Goal: Task Accomplishment & Management: Manage account settings

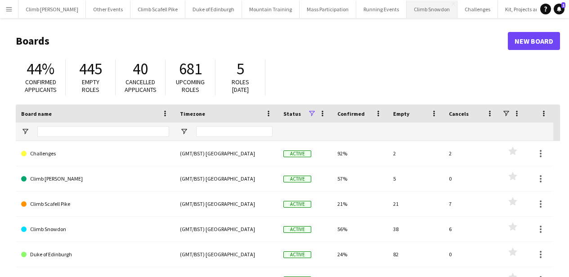
click at [407, 9] on button "Climb Snowdon Close" at bounding box center [432, 9] width 51 height 18
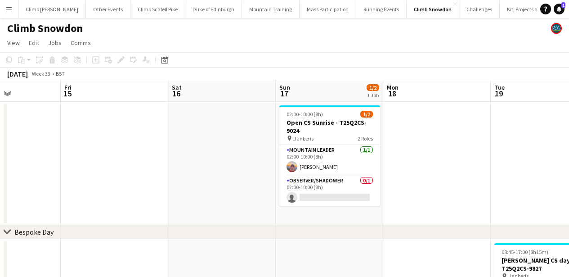
scroll to position [0, 281]
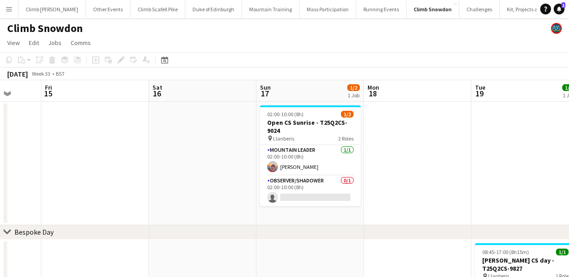
drag, startPoint x: 355, startPoint y: 171, endPoint x: 74, endPoint y: 170, distance: 281.2
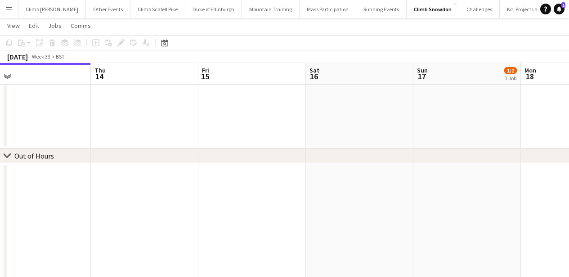
scroll to position [0, 222]
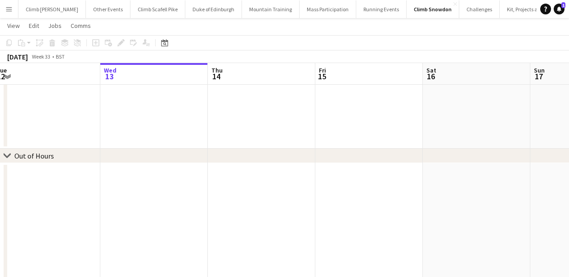
drag, startPoint x: 134, startPoint y: 200, endPoint x: 408, endPoint y: 214, distance: 274.4
click at [408, 214] on app-calendar-viewport "Sun 10 14/14 1 Job Mon 11 Tue 12 Wed 13 Thu 14 Fri 15 Sat 16 Sun 17 1/2 1 Job M…" at bounding box center [284, 90] width 569 height 475
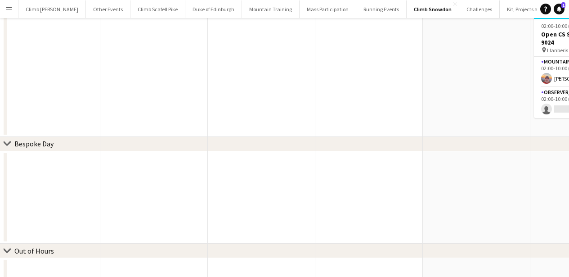
scroll to position [0, 0]
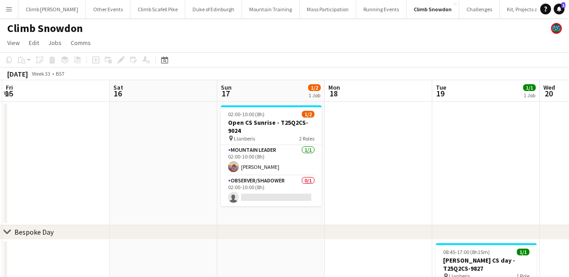
drag, startPoint x: 384, startPoint y: 183, endPoint x: 94, endPoint y: 185, distance: 289.8
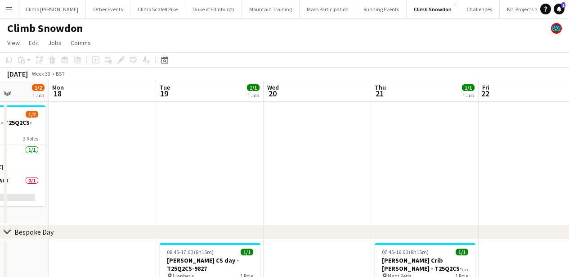
drag, startPoint x: 440, startPoint y: 186, endPoint x: 176, endPoint y: 175, distance: 264.4
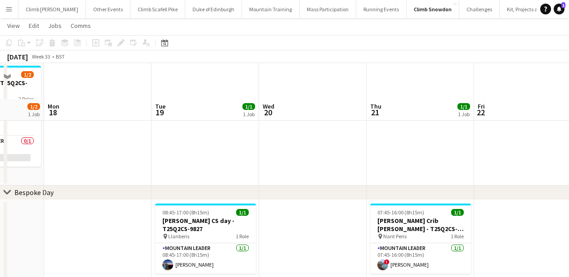
scroll to position [78, 0]
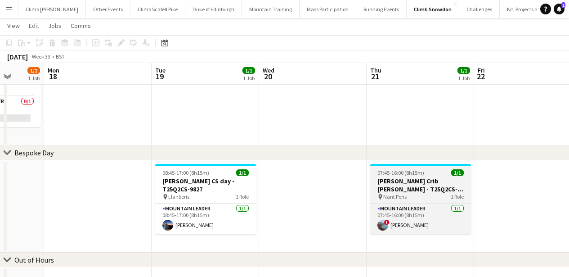
click at [398, 183] on h3 "[PERSON_NAME] Crib [PERSON_NAME] - T25Q2CS-9772" at bounding box center [420, 185] width 101 height 16
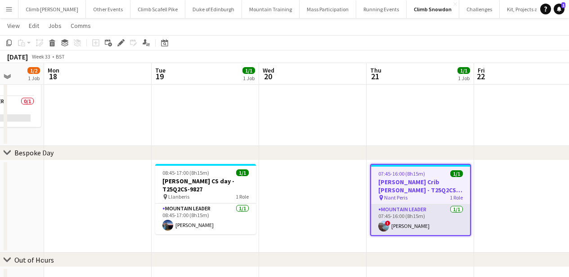
click at [408, 225] on app-card-role "Mountain Leader 1/1 07:45-16:00 (8h15m) ! Jenny Dart" at bounding box center [420, 219] width 99 height 31
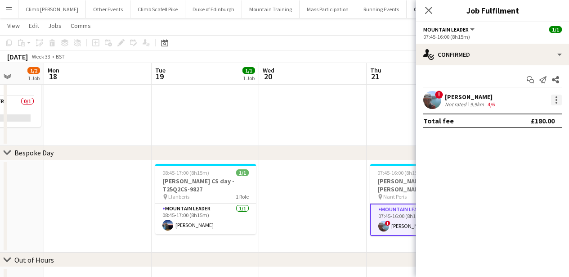
click at [558, 100] on div at bounding box center [556, 99] width 11 height 11
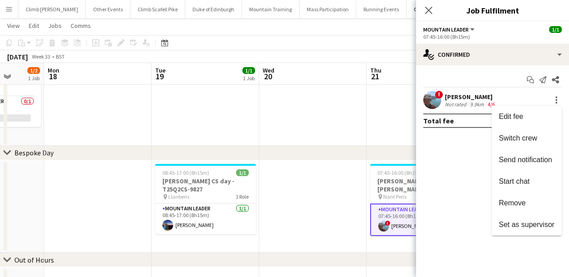
click at [478, 101] on div at bounding box center [284, 138] width 569 height 277
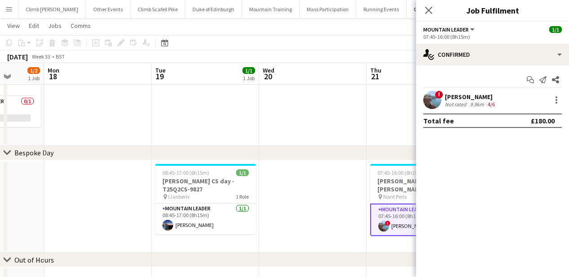
click at [475, 99] on div "[PERSON_NAME]" at bounding box center [471, 97] width 52 height 8
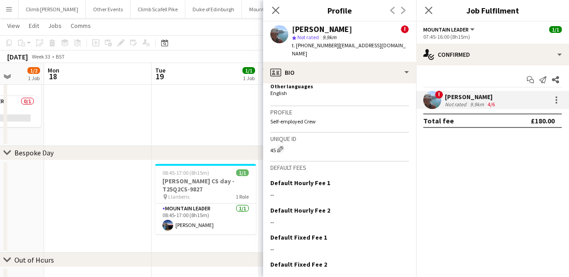
scroll to position [691, 0]
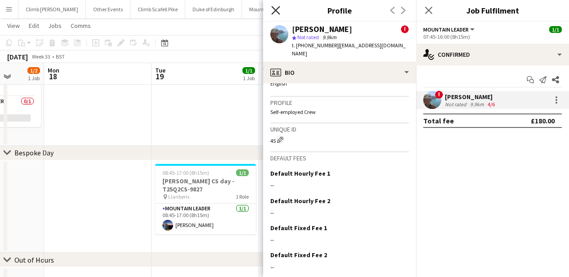
click at [276, 13] on icon "Close pop-in" at bounding box center [275, 10] width 9 height 9
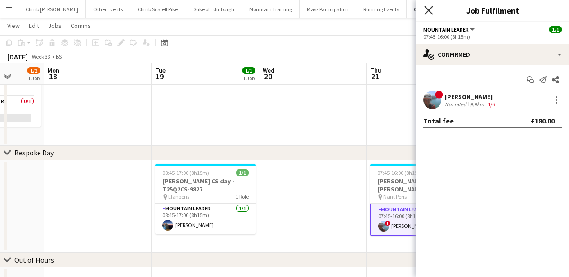
click at [427, 7] on icon "Close pop-in" at bounding box center [428, 10] width 9 height 9
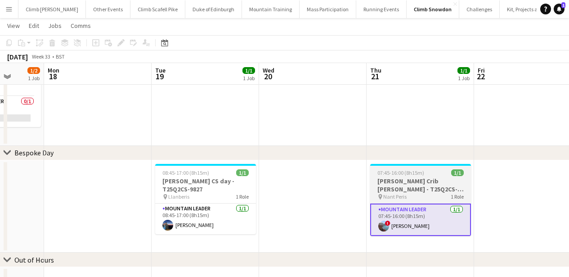
click at [404, 175] on span "07:45-16:00 (8h15m)" at bounding box center [401, 172] width 47 height 7
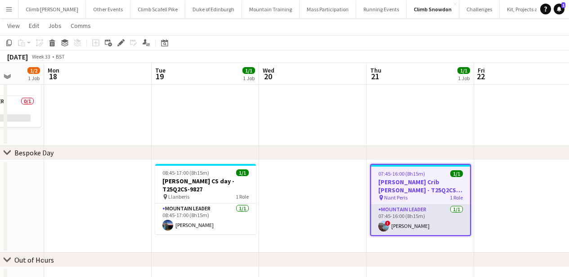
click at [402, 212] on app-card-role "Mountain Leader 1/1 07:45-16:00 (8h15m) ! Jenny Dart" at bounding box center [420, 219] width 99 height 31
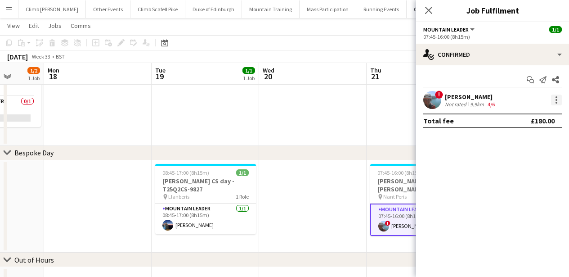
click at [558, 100] on div at bounding box center [556, 99] width 11 height 11
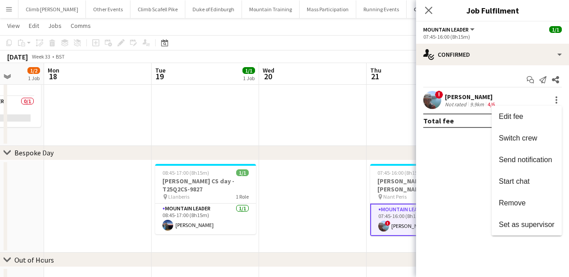
click at [456, 195] on div at bounding box center [284, 138] width 569 height 277
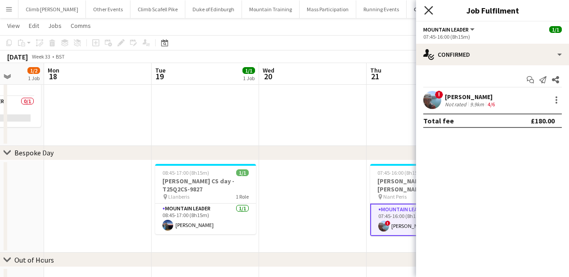
click at [430, 7] on icon "Close pop-in" at bounding box center [428, 10] width 9 height 9
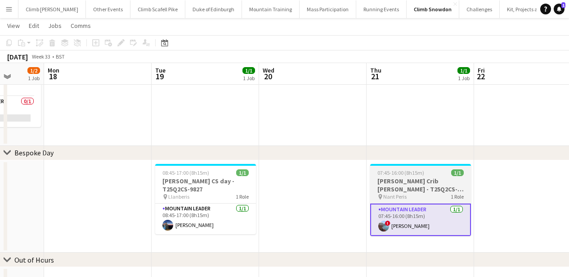
click at [401, 181] on h3 "[PERSON_NAME] Crib [PERSON_NAME] - T25Q2CS-9772" at bounding box center [420, 185] width 101 height 16
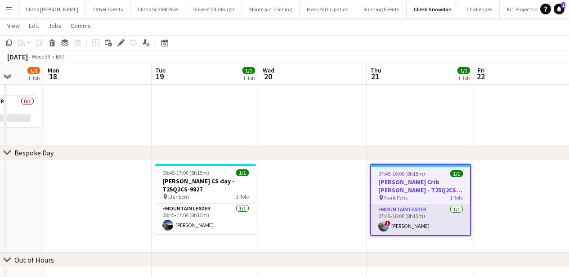
click at [398, 212] on app-card-role "Mountain Leader 1/1 07:45-16:00 (8h15m) ! Jenny Dart" at bounding box center [420, 219] width 99 height 31
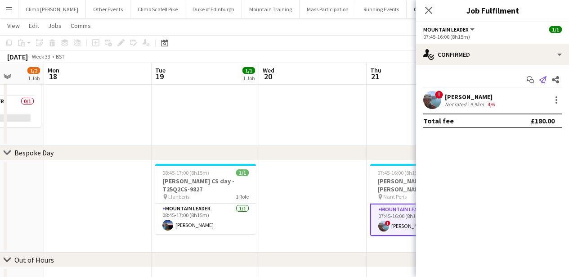
click at [540, 77] on icon "Send notification" at bounding box center [543, 79] width 7 height 7
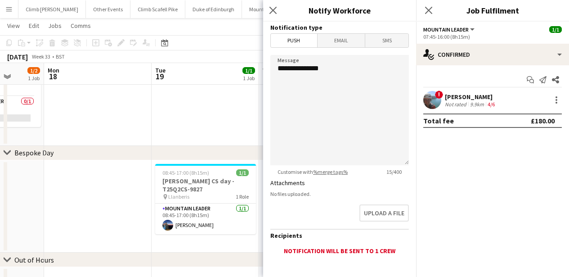
click at [350, 47] on mat-button-toggle-group "Push Email SMS" at bounding box center [339, 40] width 139 height 14
click at [350, 45] on span "Email" at bounding box center [342, 40] width 48 height 13
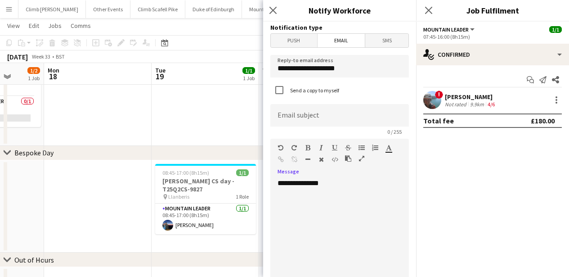
click at [289, 207] on div "**********" at bounding box center [336, 233] width 132 height 108
click at [285, 205] on div "**********" at bounding box center [336, 233] width 132 height 108
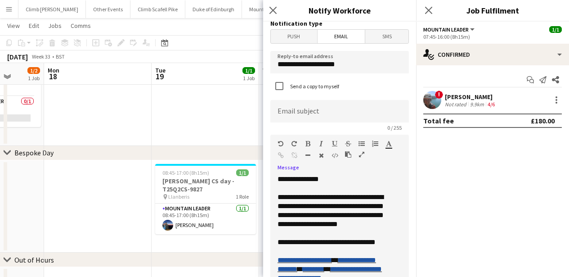
scroll to position [0, 0]
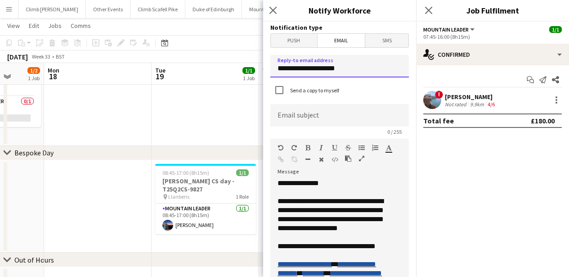
drag, startPoint x: 365, startPoint y: 69, endPoint x: 262, endPoint y: 71, distance: 103.1
click at [262, 71] on body "Menu Boards Boards Boards All jobs Status Workforce Workforce My Workforce Recr…" at bounding box center [284, 177] width 569 height 510
type input "**********"
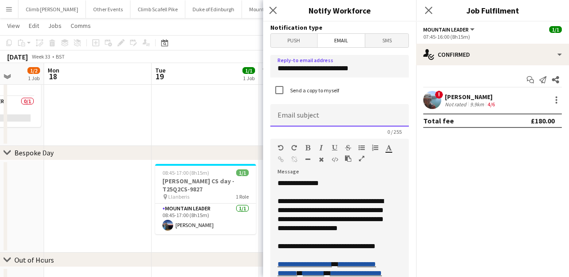
click at [351, 120] on input at bounding box center [339, 115] width 139 height 22
type input "*"
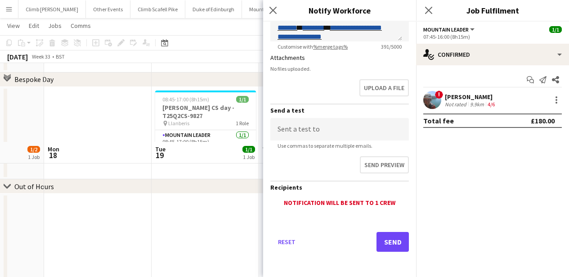
scroll to position [233, 0]
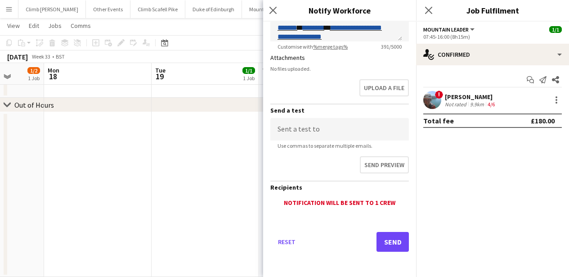
type input "**********"
click at [379, 241] on button "Send" at bounding box center [393, 242] width 32 height 20
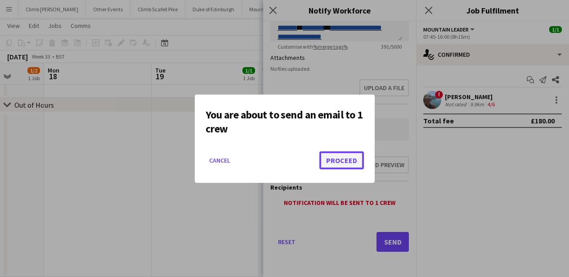
click at [332, 166] on button "Proceed" at bounding box center [341, 160] width 45 height 18
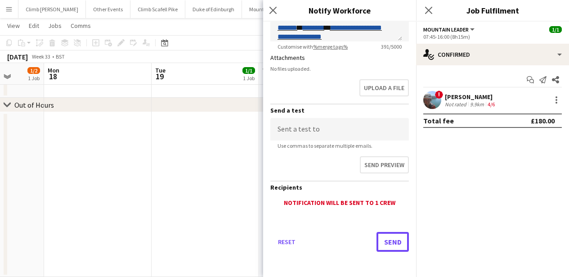
scroll to position [233, 0]
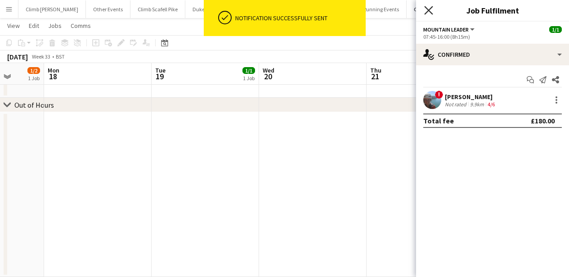
click at [427, 9] on icon at bounding box center [428, 10] width 9 height 9
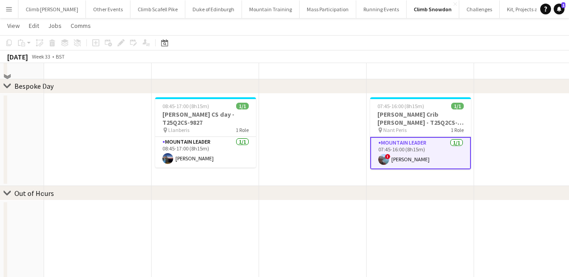
scroll to position [148, 0]
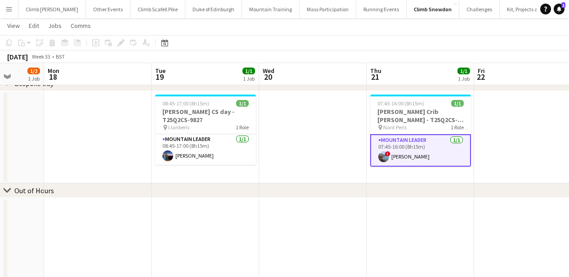
click at [418, 157] on app-card-role "Mountain Leader 1/1 07:45-16:00 (8h15m) ! Jenny Dart" at bounding box center [420, 150] width 101 height 32
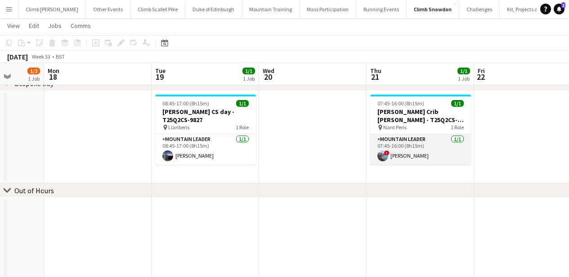
click at [379, 156] on app-user-avatar at bounding box center [383, 155] width 11 height 11
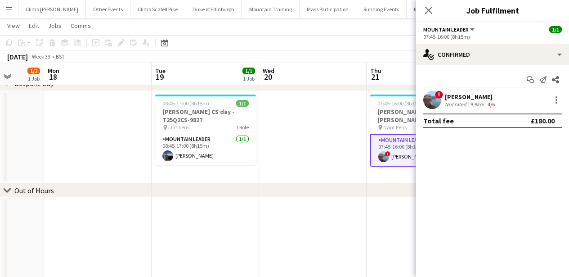
click at [432, 98] on app-user-avatar at bounding box center [432, 100] width 18 height 18
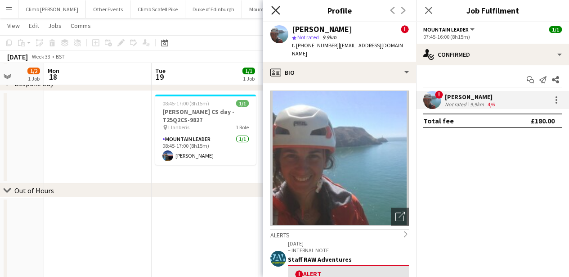
click at [278, 8] on icon at bounding box center [275, 10] width 9 height 9
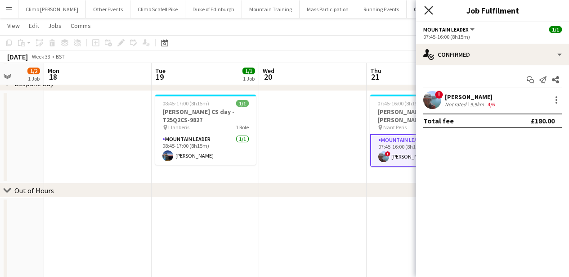
click at [431, 7] on icon "Close pop-in" at bounding box center [428, 10] width 9 height 9
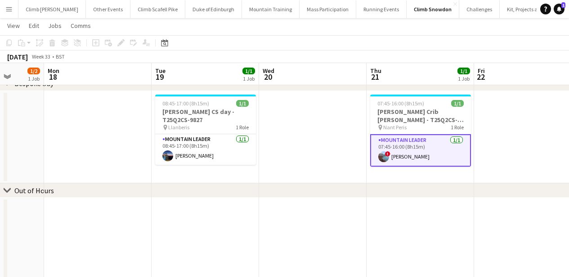
click at [404, 157] on app-card-role "Mountain Leader 1/1 07:45-16:00 (8h15m) ! Jenny Dart" at bounding box center [420, 150] width 101 height 32
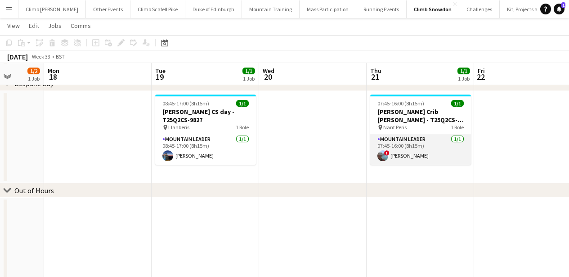
click at [405, 157] on app-card-role "Mountain Leader 1/1 07:45-16:00 (8h15m) ! Jenny Dart" at bounding box center [420, 149] width 101 height 31
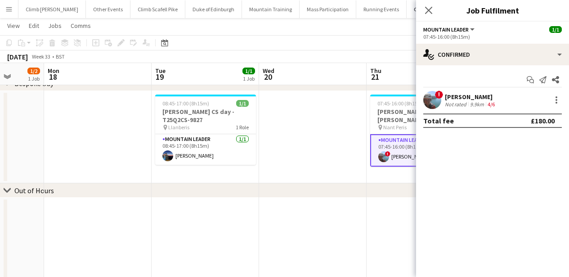
click at [427, 101] on app-user-avatar at bounding box center [432, 100] width 18 height 18
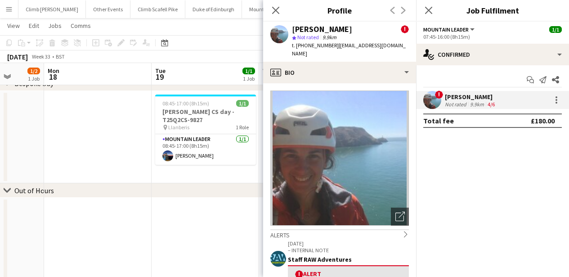
drag, startPoint x: 332, startPoint y: 45, endPoint x: 297, endPoint y: 46, distance: 35.1
click at [297, 46] on div "t. +447903978444 | jennydart@btinternet.com" at bounding box center [350, 49] width 117 height 16
copy span "+447903978444"
click at [429, 11] on icon at bounding box center [428, 10] width 9 height 9
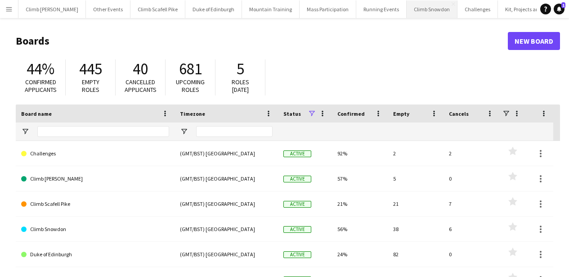
click at [414, 13] on button "Climb Snowdon Close" at bounding box center [432, 9] width 51 height 18
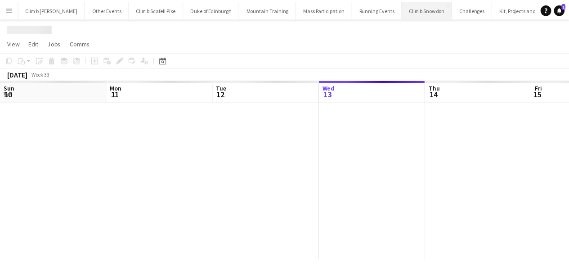
scroll to position [0, 215]
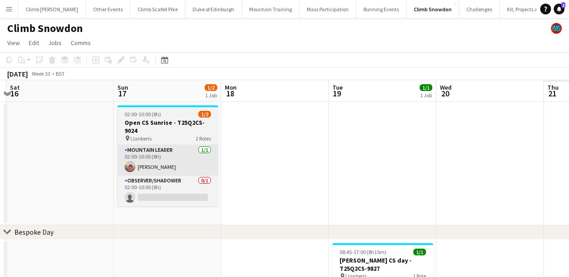
drag, startPoint x: 456, startPoint y: 177, endPoint x: 282, endPoint y: 171, distance: 174.2
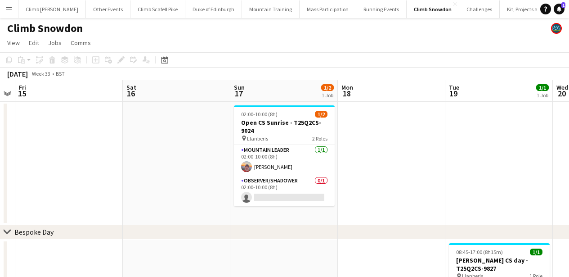
drag, startPoint x: 407, startPoint y: 157, endPoint x: 329, endPoint y: 152, distance: 77.6
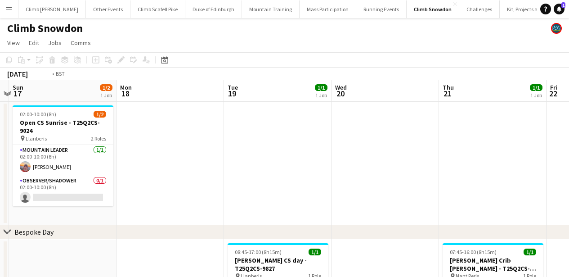
drag, startPoint x: 235, startPoint y: 159, endPoint x: 354, endPoint y: 157, distance: 119.3
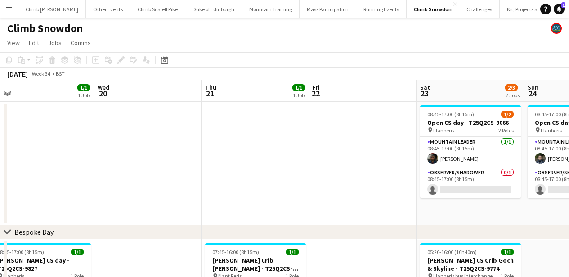
drag, startPoint x: 256, startPoint y: 164, endPoint x: 146, endPoint y: 162, distance: 109.4
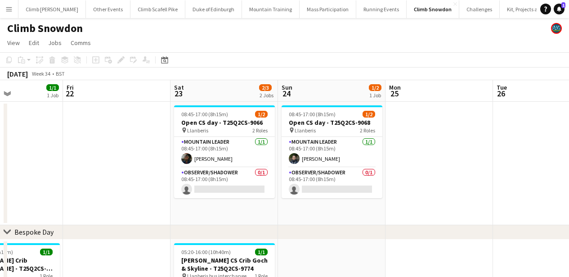
drag, startPoint x: 481, startPoint y: 162, endPoint x: 224, endPoint y: 149, distance: 257.3
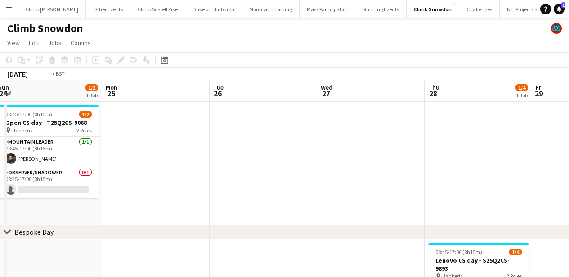
drag, startPoint x: 333, startPoint y: 159, endPoint x: 160, endPoint y: 151, distance: 173.9
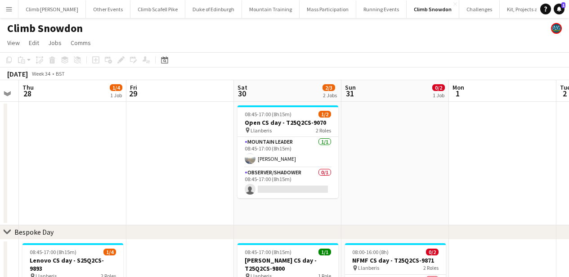
drag, startPoint x: 340, startPoint y: 154, endPoint x: 71, endPoint y: 140, distance: 269.0
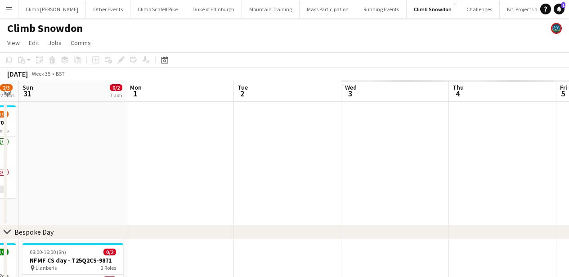
scroll to position [0, 274]
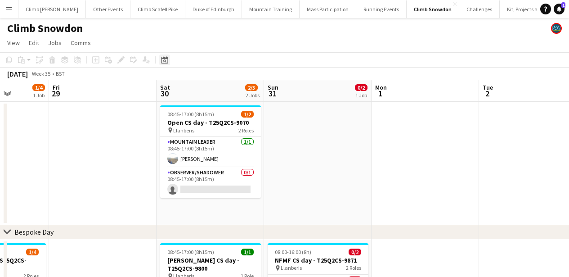
click at [169, 60] on div "Date picker" at bounding box center [164, 59] width 11 height 11
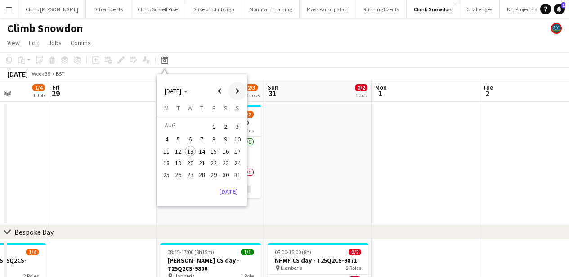
click at [239, 87] on span "Next month" at bounding box center [238, 91] width 18 height 18
click at [235, 157] on span "21" at bounding box center [237, 160] width 11 height 11
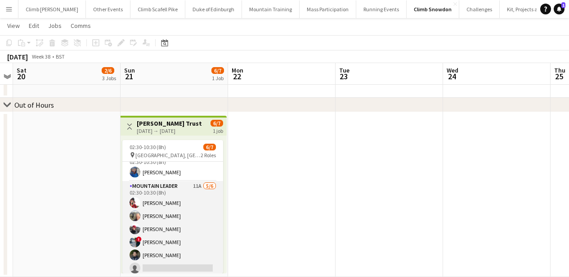
scroll to position [15, 0]
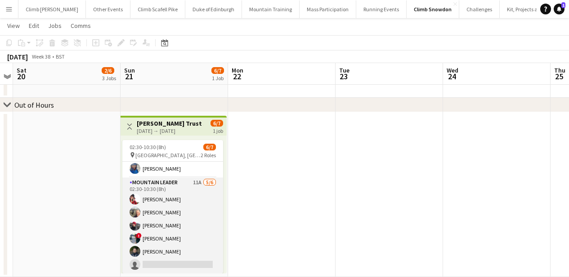
click at [191, 232] on app-card-role "Mountain Leader 11A [DATE] 02:30-10:30 (8h) [PERSON_NAME] [PERSON_NAME] [PERSON…" at bounding box center [172, 225] width 101 height 96
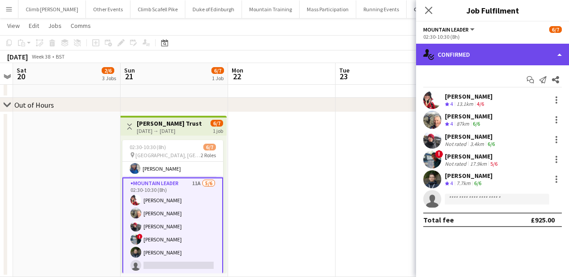
click at [475, 55] on div "single-neutral-actions-check-2 Confirmed" at bounding box center [492, 55] width 153 height 22
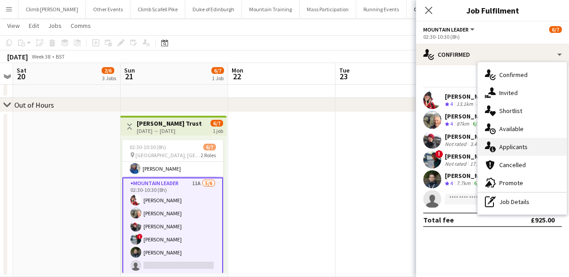
click at [502, 142] on div "single-neutral-actions-information Applicants" at bounding box center [522, 147] width 89 height 18
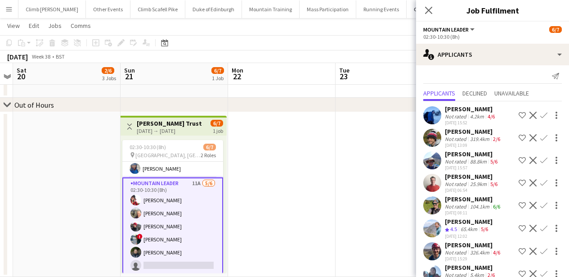
scroll to position [65, 0]
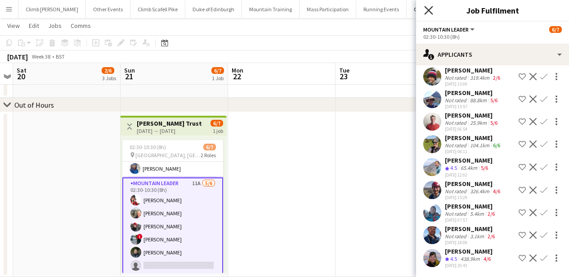
click at [429, 12] on icon "Close pop-in" at bounding box center [428, 10] width 9 height 9
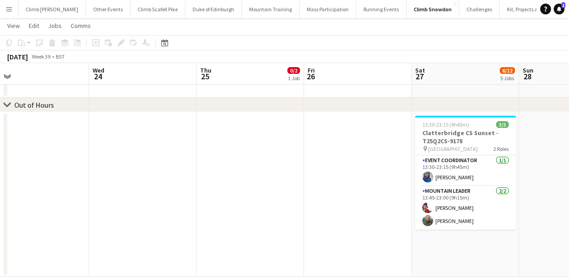
drag, startPoint x: 377, startPoint y: 167, endPoint x: 204, endPoint y: 173, distance: 172.9
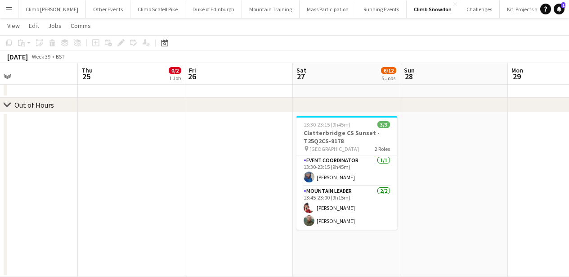
drag, startPoint x: 292, startPoint y: 174, endPoint x: 174, endPoint y: 175, distance: 117.9
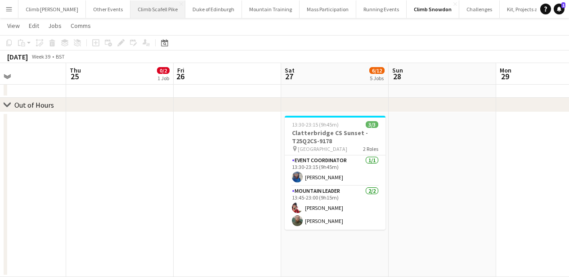
click at [130, 11] on button "Climb Scafell Pike Close" at bounding box center [157, 9] width 55 height 18
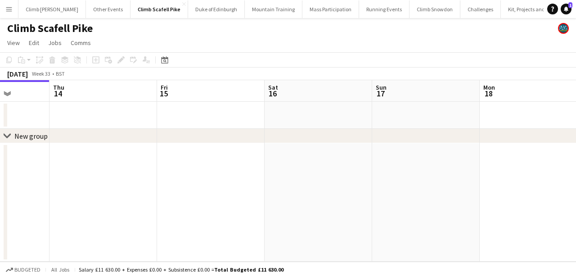
drag, startPoint x: 386, startPoint y: 163, endPoint x: 108, endPoint y: 176, distance: 278.9
click at [78, 179] on app-calendar-viewport "Sun 10 Mon 11 Tue 12 Wed 13 Thu 14 Fri 15 Sat 16 Sun 17 Mon 18 Tue 19 Wed 20" at bounding box center [288, 170] width 576 height 181
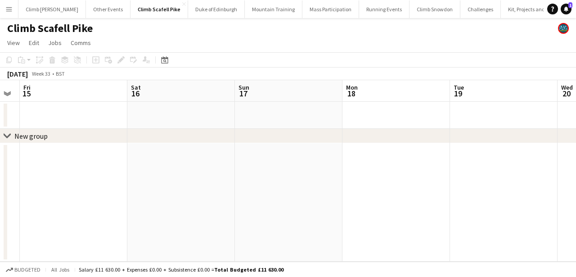
drag, startPoint x: 373, startPoint y: 156, endPoint x: 153, endPoint y: 168, distance: 220.4
click at [153, 168] on app-calendar-viewport "Tue 12 Wed 13 Thu 14 Fri 15 Sat 16 Sun 17 Mon 18 Tue 19 Wed 20 Thu 21 Fri 22" at bounding box center [288, 170] width 576 height 181
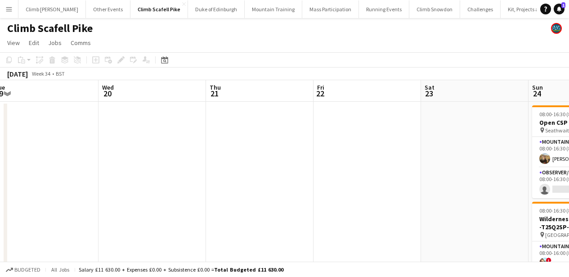
click at [107, 186] on app-calendar-viewport "Sat 16 Sun 17 Mon 18 Tue 19 Wed 20 Thu 21 Fri 22 Sat 23 Sun 24 3/6 3 Jobs Mon 2…" at bounding box center [284, 278] width 569 height 396
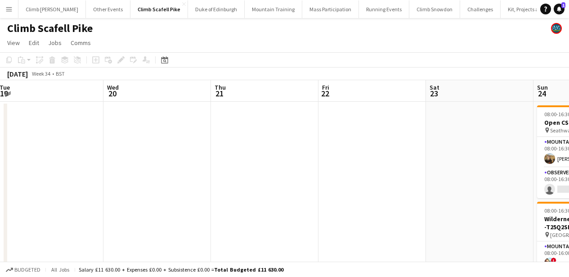
drag, startPoint x: 306, startPoint y: 177, endPoint x: 95, endPoint y: 186, distance: 210.3
click at [95, 186] on app-calendar-viewport "Sat 16 Sun 17 Mon 18 Tue 19 Wed 20 Thu 21 Fri 22 Sat 23 Sun 24 3/6 3 Jobs Mon 2…" at bounding box center [284, 278] width 569 height 396
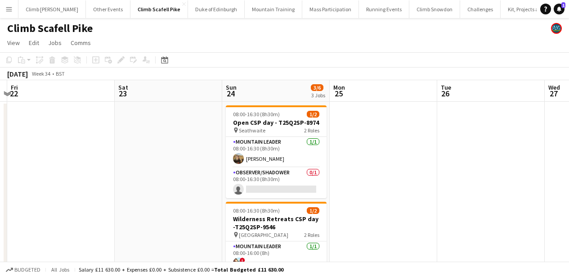
scroll to position [0, 247]
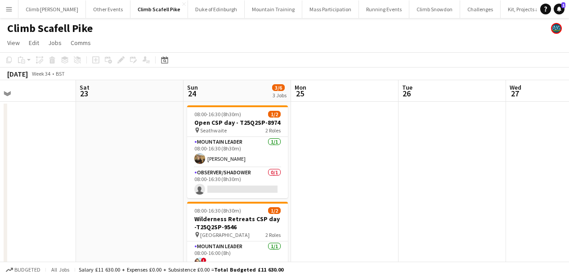
drag, startPoint x: 216, startPoint y: 185, endPoint x: 85, endPoint y: 190, distance: 131.5
click at [85, 190] on app-calendar-viewport "Wed 20 Thu 21 Fri 22 Sat 23 Sun 24 3/6 3 Jobs Mon 25 Tue 26 Wed 27 Thu 28 Fri 2…" at bounding box center [284, 278] width 569 height 396
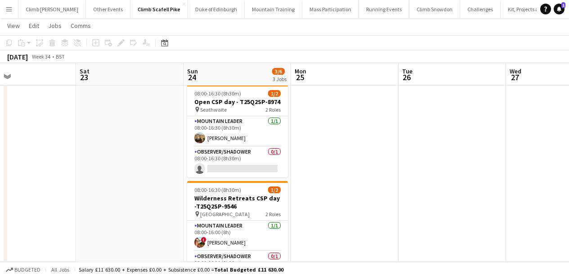
scroll to position [20, 0]
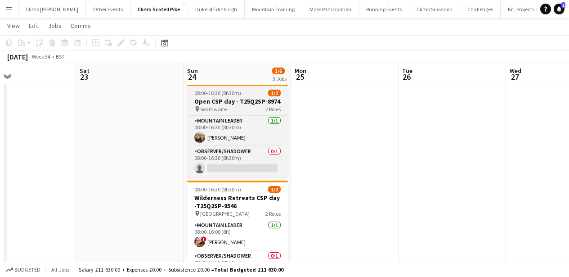
click at [231, 110] on div "pin Seathwaite 2 Roles" at bounding box center [237, 108] width 101 height 7
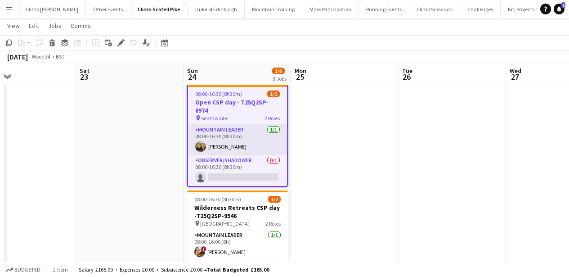
click at [247, 125] on app-card-role "Mountain Leader [DATE] 08:00-16:30 (8h30m) [PERSON_NAME]" at bounding box center [237, 140] width 99 height 31
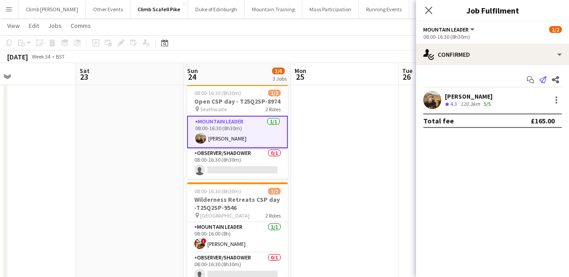
click at [546, 79] on icon "Send notification" at bounding box center [543, 79] width 7 height 7
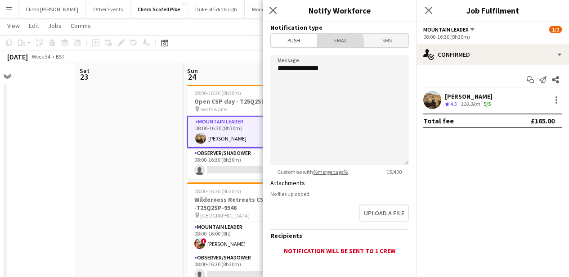
click at [330, 45] on span "Email" at bounding box center [342, 40] width 48 height 13
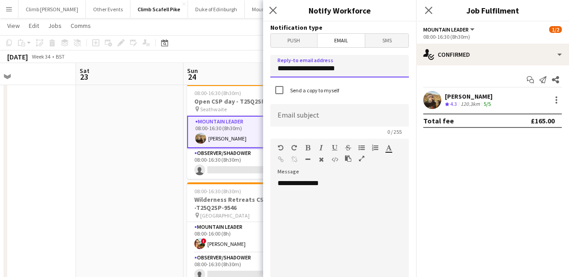
drag, startPoint x: 364, startPoint y: 70, endPoint x: 274, endPoint y: 70, distance: 90.0
click at [274, 70] on input "**********" at bounding box center [339, 66] width 139 height 22
type input "**********"
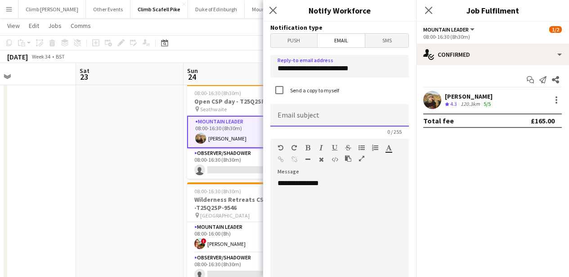
click at [299, 119] on input at bounding box center [339, 115] width 139 height 22
type input "**********"
click at [315, 197] on div "**********" at bounding box center [336, 233] width 132 height 108
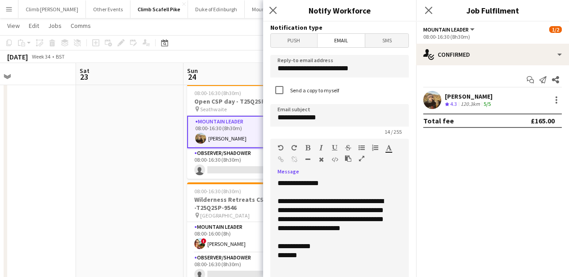
scroll to position [245, 0]
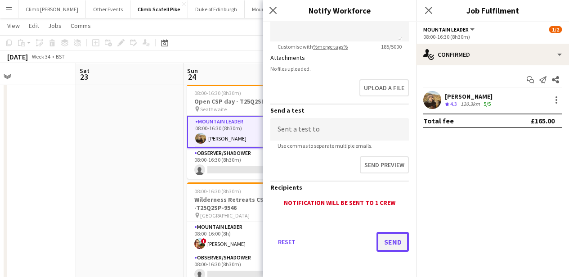
click at [379, 242] on button "Send" at bounding box center [393, 242] width 32 height 20
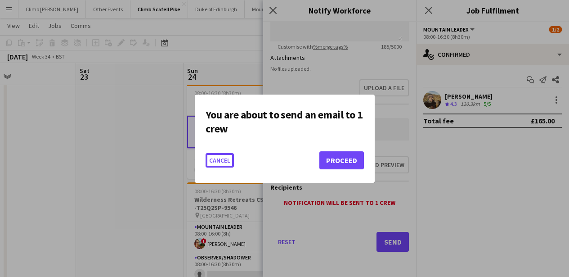
scroll to position [0, 0]
click at [342, 156] on button "Proceed" at bounding box center [341, 160] width 45 height 18
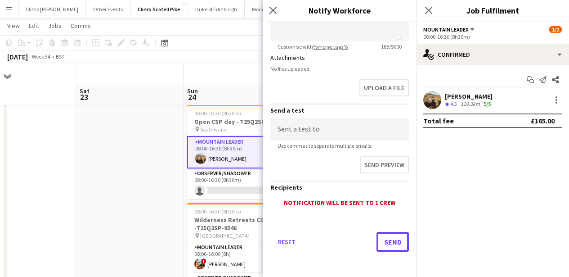
scroll to position [20, 0]
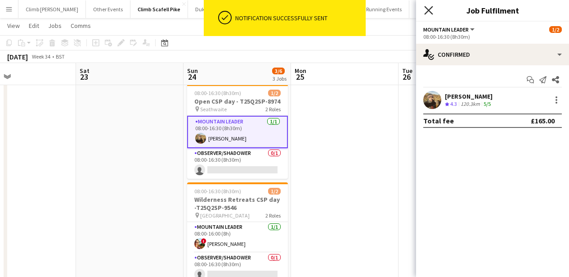
click at [430, 8] on icon at bounding box center [428, 10] width 9 height 9
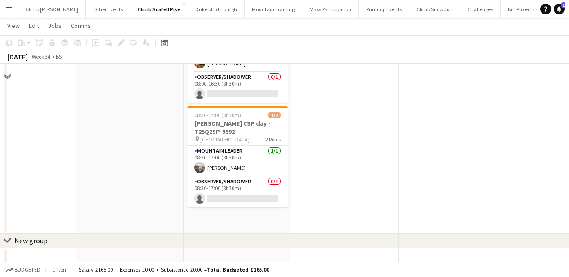
scroll to position [214, 0]
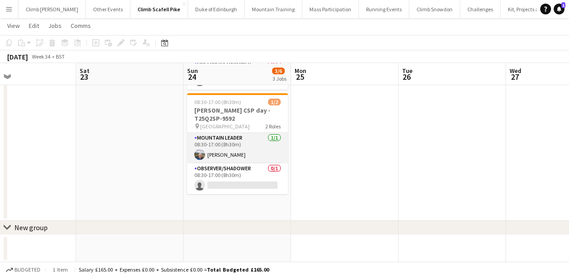
click at [218, 151] on app-card-role "Mountain Leader [DATE] 08:30-17:00 (8h30m) [PERSON_NAME]" at bounding box center [237, 148] width 101 height 31
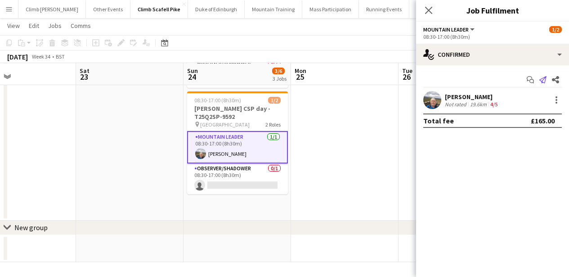
click at [541, 80] on icon "Send notification" at bounding box center [543, 79] width 7 height 7
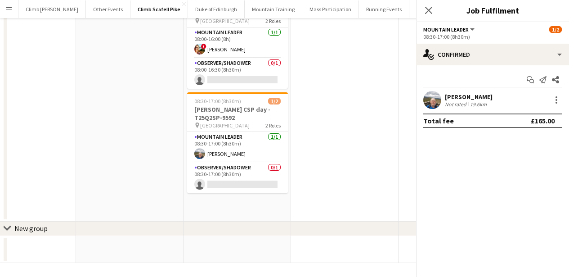
scroll to position [0, 0]
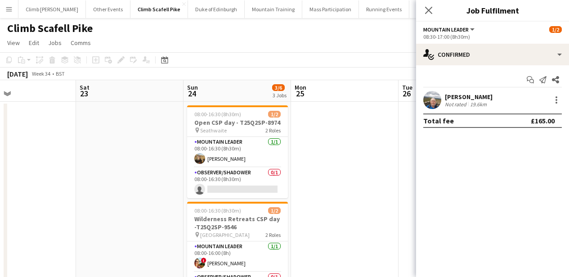
click at [440, 105] on app-user-avatar at bounding box center [432, 100] width 18 height 18
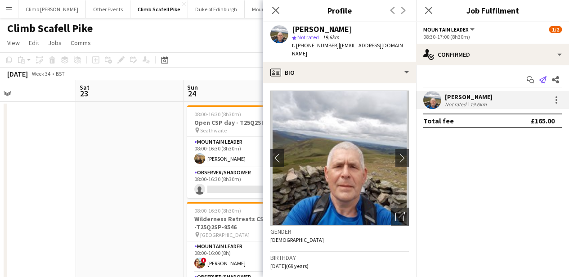
click at [545, 81] on icon at bounding box center [543, 79] width 7 height 7
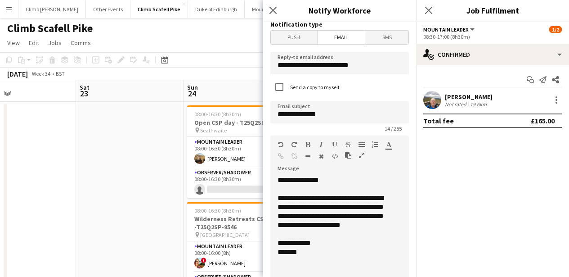
scroll to position [4, 0]
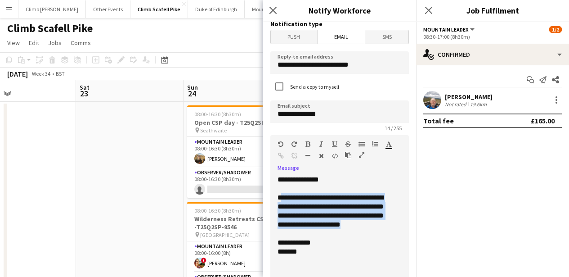
drag, startPoint x: 375, startPoint y: 227, endPoint x: 279, endPoint y: 198, distance: 99.8
click at [279, 198] on div "**********" at bounding box center [336, 211] width 117 height 36
drag, startPoint x: 380, startPoint y: 225, endPoint x: 275, endPoint y: 205, distance: 106.9
click at [275, 205] on div "**********" at bounding box center [336, 229] width 132 height 108
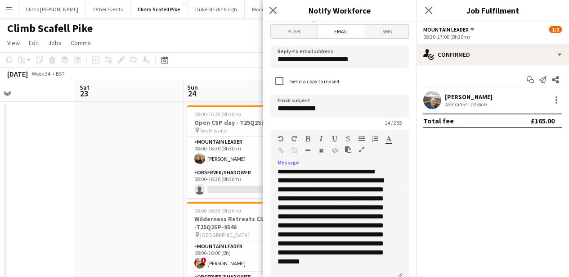
scroll to position [85, 0]
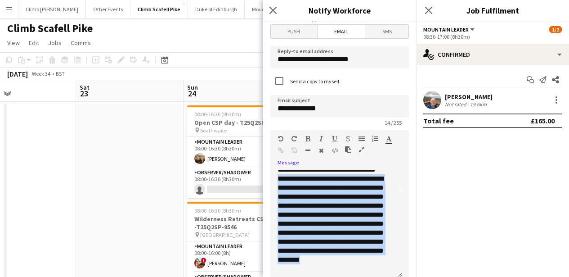
drag, startPoint x: 322, startPoint y: 269, endPoint x: 278, endPoint y: 181, distance: 98.6
click at [278, 181] on div "**********" at bounding box center [333, 223] width 111 height 99
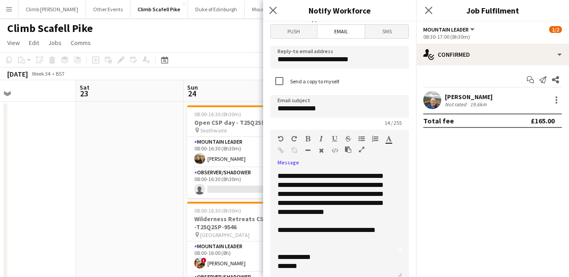
scroll to position [25, 0]
click at [389, 229] on div "**********" at bounding box center [336, 224] width 132 height 108
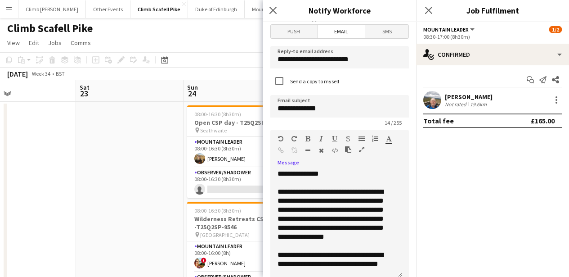
scroll to position [0, 0]
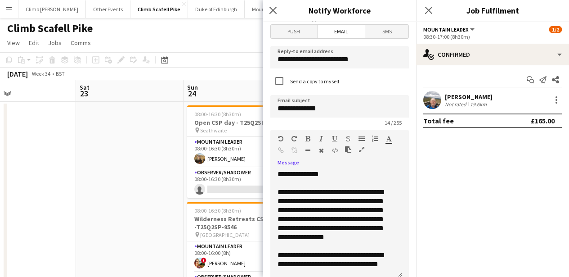
click at [369, 211] on div "**********" at bounding box center [333, 219] width 111 height 63
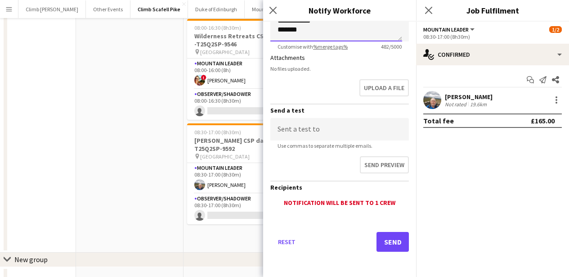
scroll to position [214, 0]
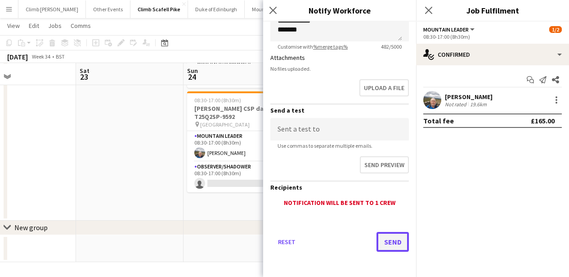
click at [380, 241] on button "Send" at bounding box center [393, 242] width 32 height 20
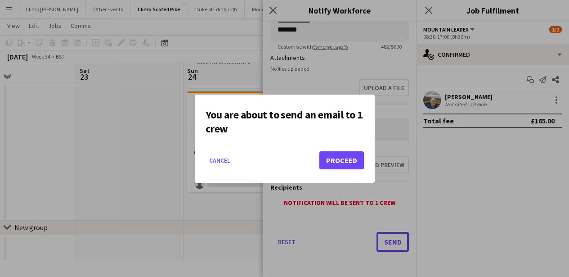
scroll to position [0, 0]
click at [337, 165] on button "Proceed" at bounding box center [341, 160] width 45 height 18
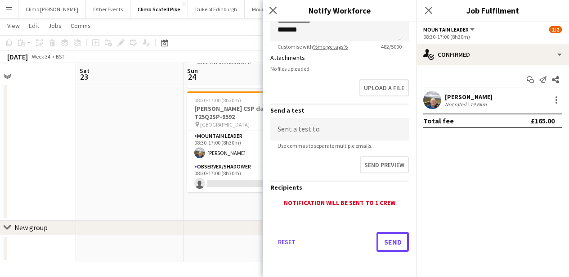
scroll to position [214, 0]
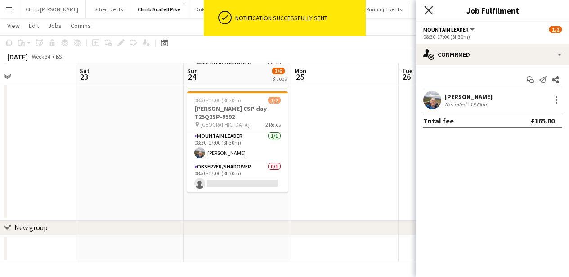
click at [427, 8] on icon "Close pop-in" at bounding box center [428, 10] width 9 height 9
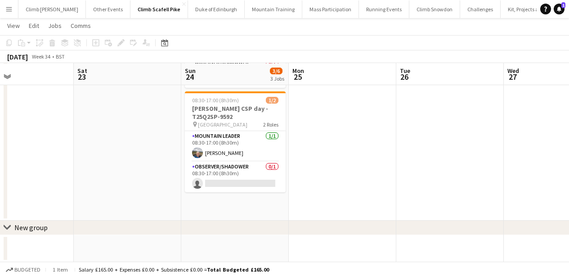
drag, startPoint x: 426, startPoint y: 177, endPoint x: 172, endPoint y: 192, distance: 254.7
click at [172, 192] on app-calendar-viewport "Wed 20 Thu 21 Fri 22 Sat 23 Sun 24 3/6 3 Jobs Mon 25 Tue 26 Wed 27 Thu 28 Fri 2…" at bounding box center [284, 41] width 569 height 441
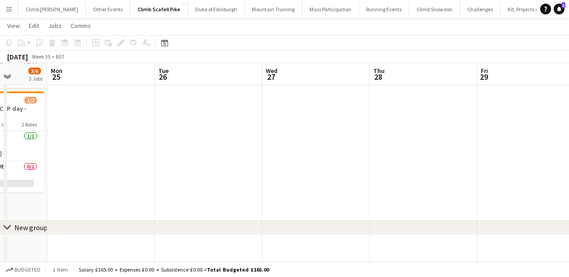
drag, startPoint x: 381, startPoint y: 196, endPoint x: 185, endPoint y: 190, distance: 195.4
click at [185, 190] on app-calendar-viewport "Fri 22 Sat 23 Sun 24 3/6 3 Jobs Mon 25 Tue 26 Wed 27 Thu 28 Fri 29 Sat 30 Sun 3…" at bounding box center [284, 41] width 569 height 441
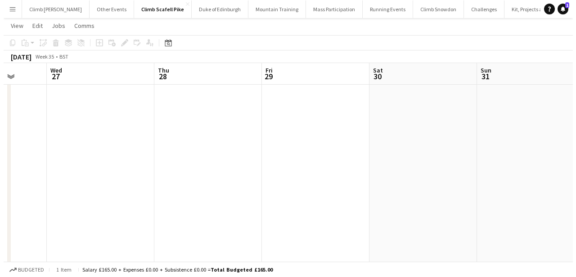
scroll to position [0, 0]
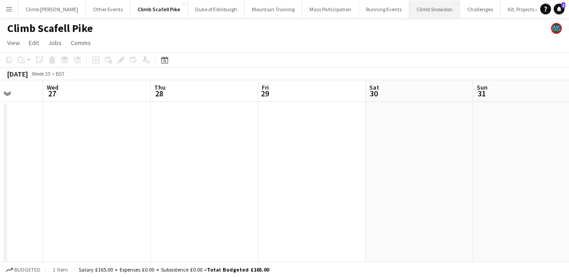
click at [409, 9] on button "Climb Snowdon Close" at bounding box center [434, 9] width 51 height 18
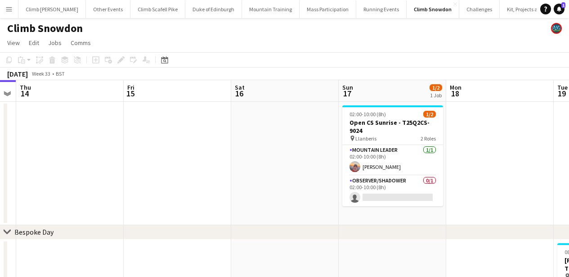
drag, startPoint x: 270, startPoint y: 174, endPoint x: 342, endPoint y: 168, distance: 72.2
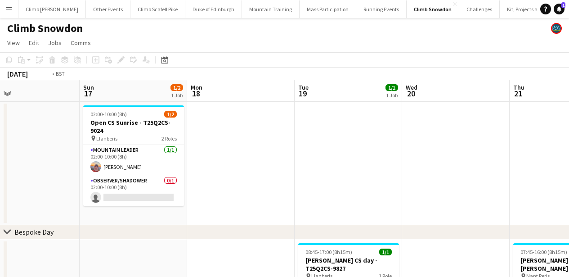
drag, startPoint x: 330, startPoint y: 177, endPoint x: 207, endPoint y: 158, distance: 124.4
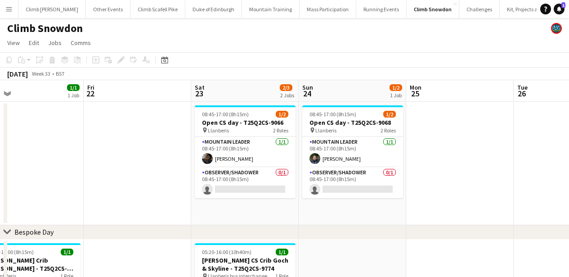
drag, startPoint x: 350, startPoint y: 164, endPoint x: 162, endPoint y: 166, distance: 187.2
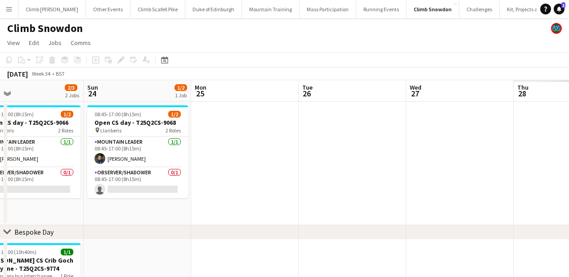
scroll to position [0, 389]
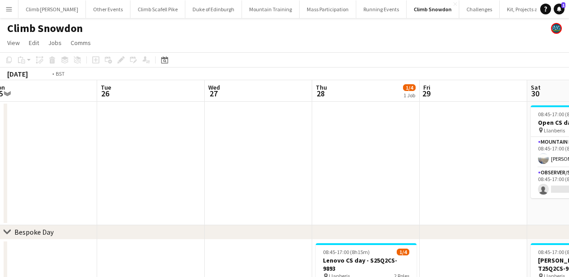
drag, startPoint x: 504, startPoint y: 178, endPoint x: 283, endPoint y: 201, distance: 222.1
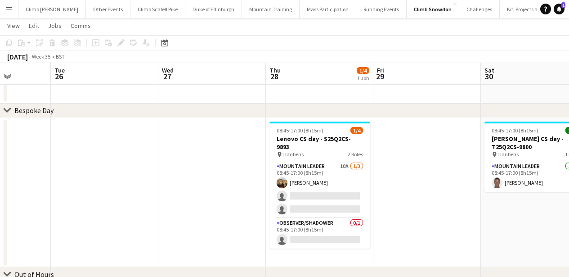
scroll to position [122, 0]
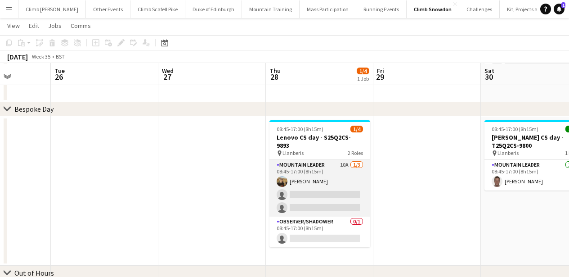
click at [314, 168] on app-card-role "Mountain Leader 10A [DATE] 08:45-17:00 (8h15m) [PERSON_NAME] single-neutral-act…" at bounding box center [320, 188] width 101 height 57
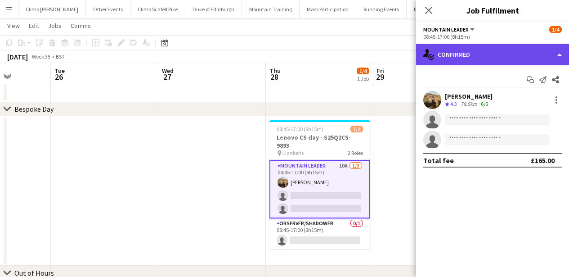
click at [466, 49] on div "single-neutral-actions-check-2 Confirmed" at bounding box center [492, 55] width 153 height 22
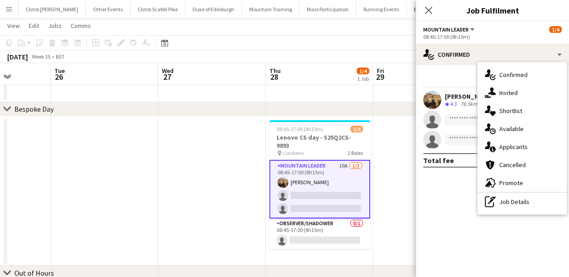
click at [505, 143] on div "single-neutral-actions-information Applicants" at bounding box center [522, 147] width 89 height 18
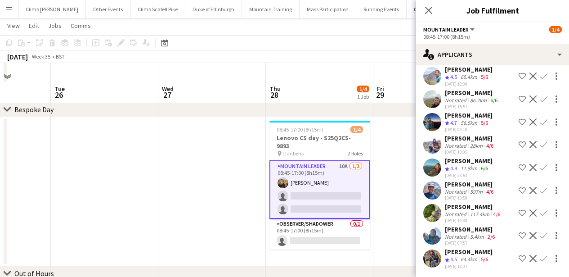
scroll to position [117, 0]
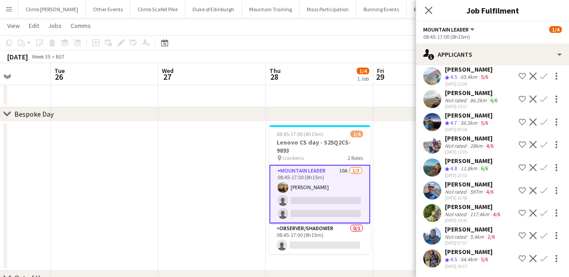
click at [434, 193] on app-user-avatar at bounding box center [432, 190] width 18 height 18
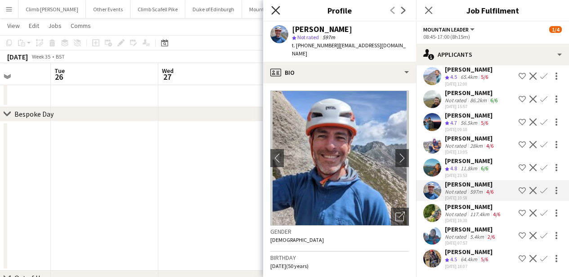
click at [278, 8] on icon at bounding box center [275, 10] width 9 height 9
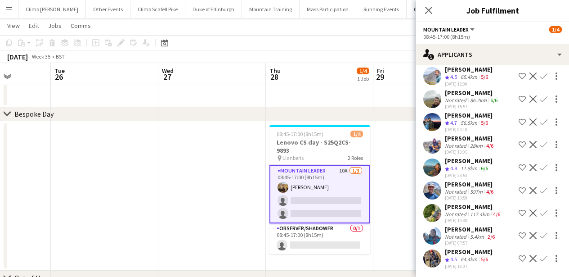
click at [540, 189] on app-icon "Confirm" at bounding box center [543, 190] width 7 height 7
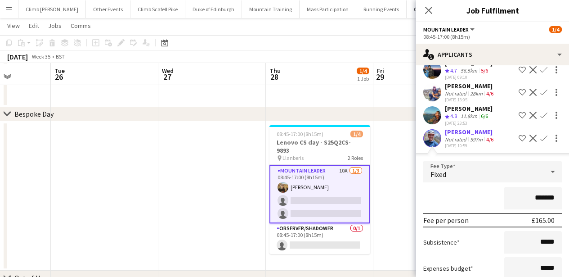
scroll to position [244, 0]
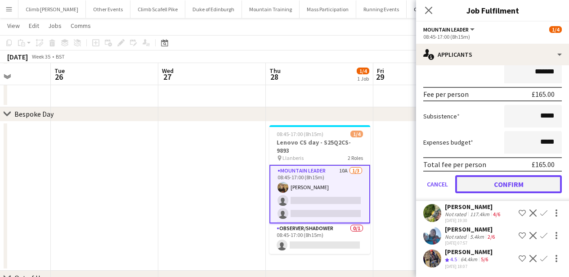
click at [509, 184] on button "Confirm" at bounding box center [508, 184] width 107 height 18
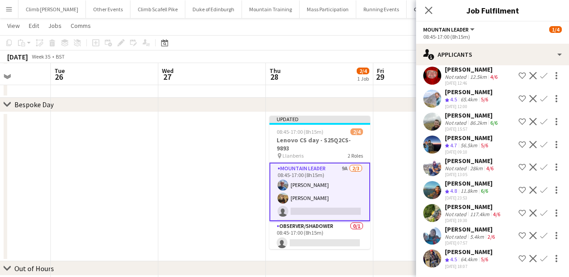
scroll to position [127, 0]
click at [426, 11] on icon "Close pop-in" at bounding box center [428, 10] width 9 height 9
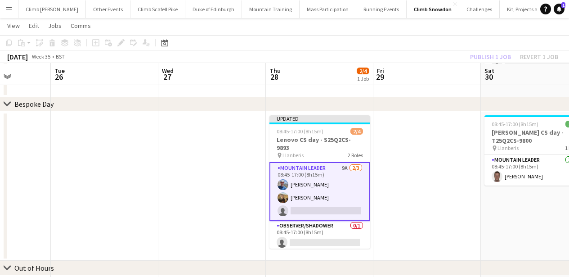
click at [418, 138] on app-date-cell at bounding box center [427, 186] width 108 height 149
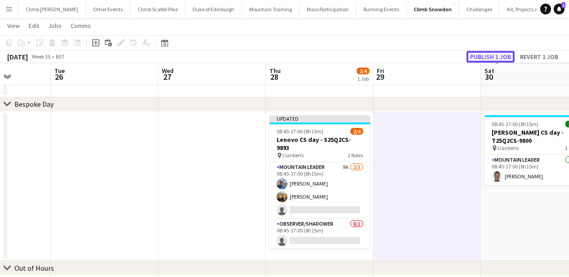
click at [471, 54] on button "Publish 1 job" at bounding box center [491, 57] width 48 height 12
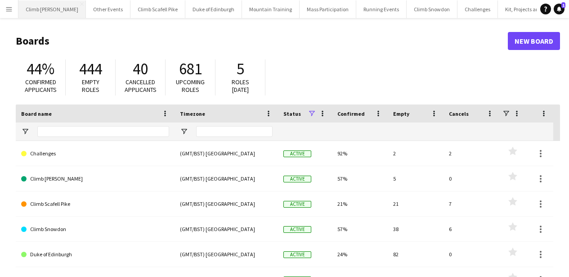
click at [36, 12] on button "Climb Ben Nevis Close" at bounding box center [51, 9] width 67 height 18
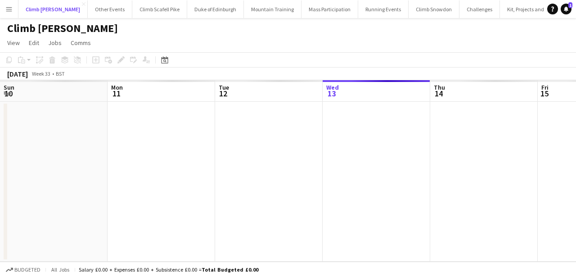
scroll to position [0, 215]
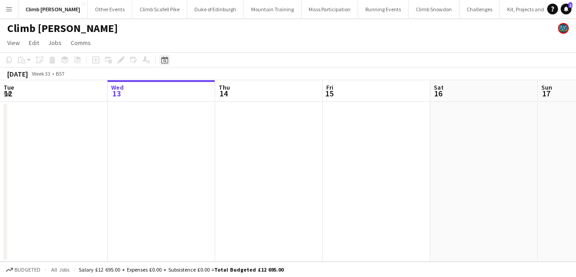
click at [158, 61] on div "Date picker AUG 2025 AUG 2025 Monday M Tuesday T Wednesday W Thursday T Friday …" at bounding box center [162, 59] width 20 height 11
click at [164, 59] on icon "Date picker" at bounding box center [164, 59] width 7 height 7
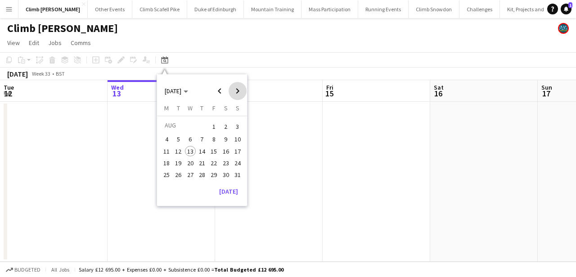
click at [243, 90] on span "Next month" at bounding box center [238, 91] width 18 height 18
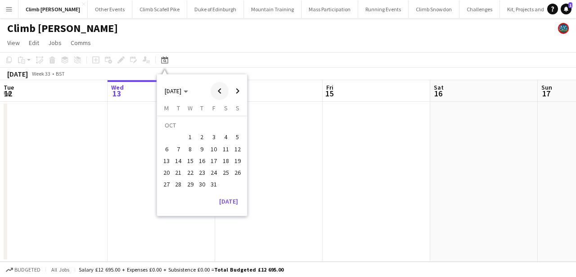
click at [220, 94] on span "Previous month" at bounding box center [220, 91] width 18 height 18
click at [224, 161] on span "20" at bounding box center [225, 160] width 11 height 11
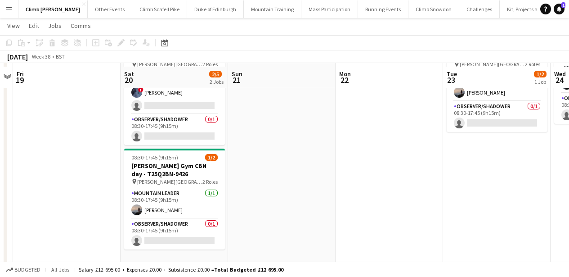
scroll to position [81, 0]
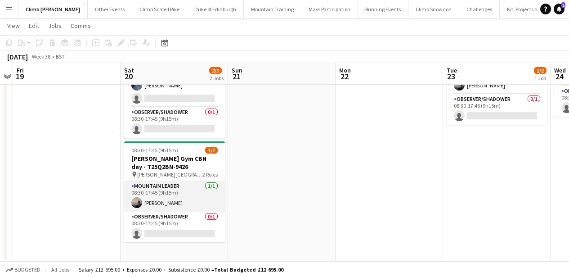
click at [184, 187] on app-card-role "Mountain Leader 1/1 08:30-17:45 (9h15m) Phil Dodds" at bounding box center [174, 196] width 101 height 31
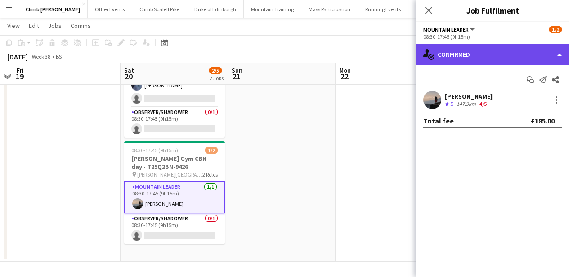
click at [506, 55] on div "single-neutral-actions-check-2 Confirmed" at bounding box center [492, 55] width 153 height 22
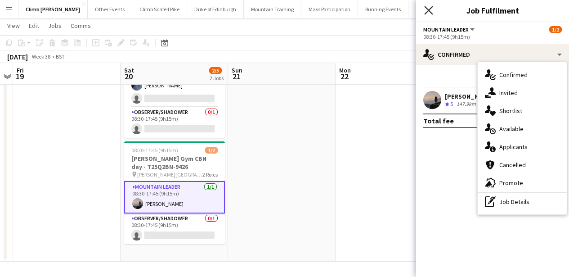
click at [427, 6] on icon "Close pop-in" at bounding box center [428, 10] width 9 height 9
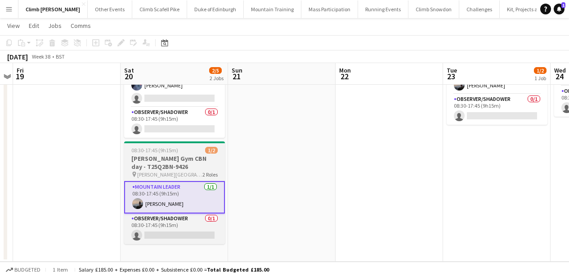
click at [166, 157] on h3 "Woods Gym CBN day - T25Q2BN-9426" at bounding box center [174, 162] width 101 height 16
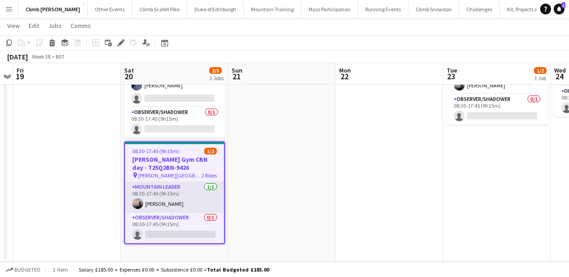
click at [176, 182] on app-card-role "Mountain Leader 1/1 08:30-17:45 (9h15m) Phil Dodds" at bounding box center [174, 197] width 99 height 31
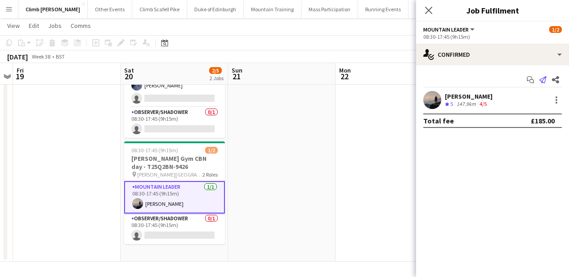
click at [546, 79] on icon at bounding box center [543, 79] width 7 height 7
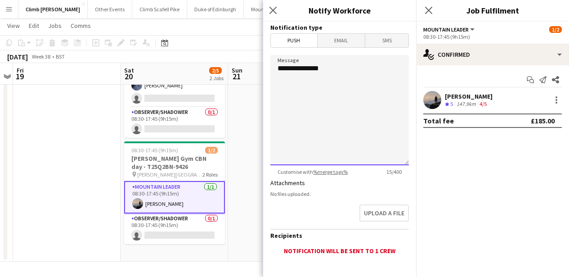
click at [333, 68] on textarea "**********" at bounding box center [339, 110] width 139 height 110
type textarea "**********"
click at [334, 40] on span "Email" at bounding box center [342, 40] width 48 height 13
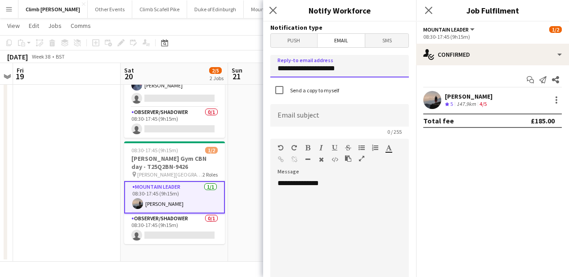
drag, startPoint x: 355, startPoint y: 69, endPoint x: 267, endPoint y: 68, distance: 88.2
click at [267, 68] on form "**********" at bounding box center [339, 272] width 153 height 500
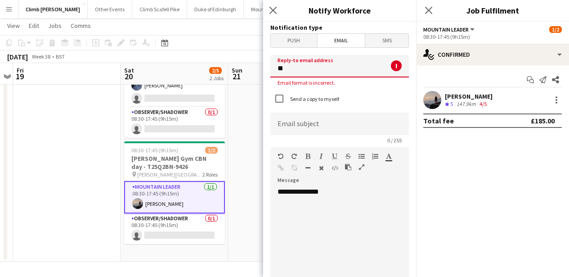
type input "*"
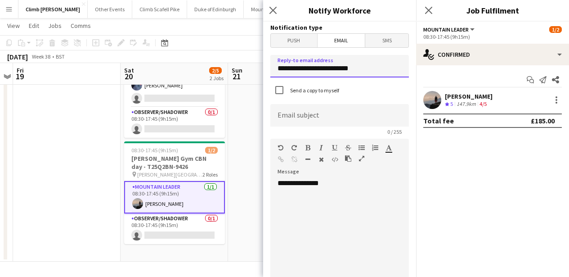
type input "**********"
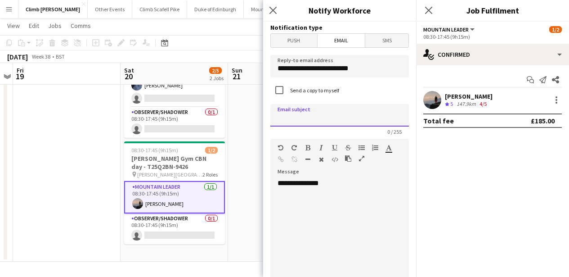
click at [288, 115] on input at bounding box center [339, 115] width 139 height 22
type input "*"
type input "**********"
click at [351, 190] on div "**********" at bounding box center [336, 233] width 132 height 108
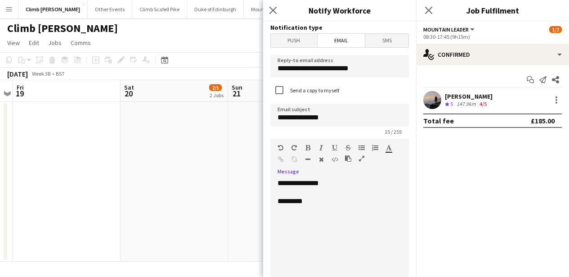
scroll to position [0, 0]
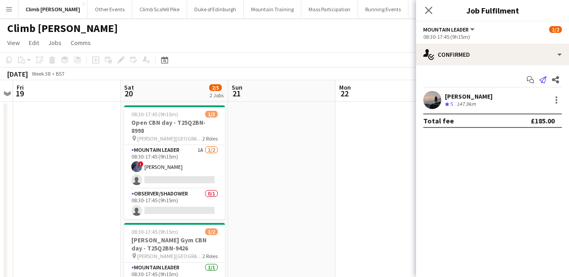
click at [545, 78] on icon at bounding box center [543, 79] width 7 height 7
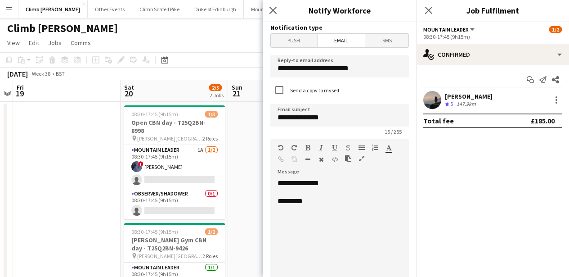
click at [341, 208] on div "**********" at bounding box center [336, 233] width 132 height 108
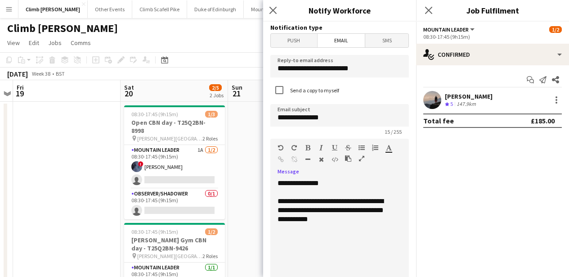
click at [333, 218] on div "**********" at bounding box center [336, 210] width 117 height 27
click at [319, 219] on div "**********" at bounding box center [336, 210] width 117 height 27
click at [343, 221] on div "**********" at bounding box center [336, 210] width 117 height 27
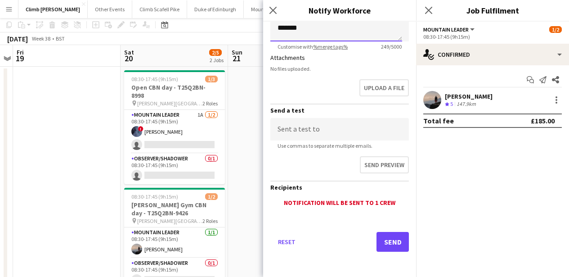
scroll to position [81, 0]
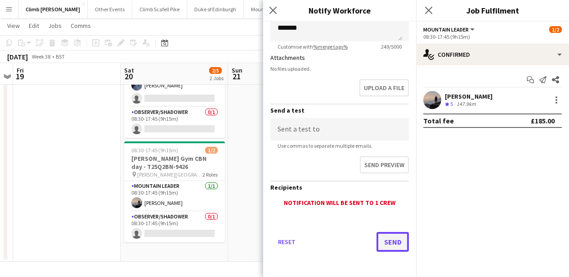
click at [378, 245] on button "Send" at bounding box center [393, 242] width 32 height 20
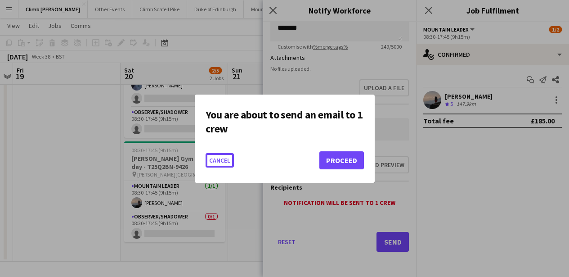
scroll to position [0, 0]
click at [330, 160] on button "Proceed" at bounding box center [341, 160] width 45 height 18
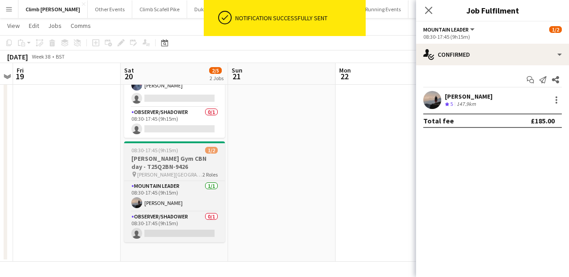
click at [173, 154] on h3 "Woods Gym CBN day - T25Q2BN-9426" at bounding box center [174, 162] width 101 height 16
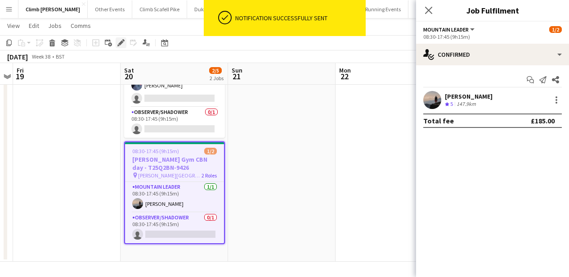
click at [119, 40] on icon "Edit" at bounding box center [120, 42] width 7 height 7
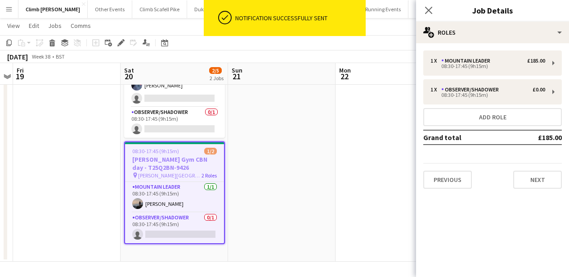
click at [157, 172] on span "Ben Nevis Visitor Centre" at bounding box center [169, 175] width 63 height 7
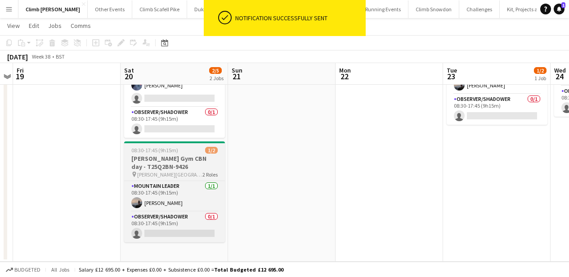
click at [157, 171] on span "Ben Nevis Visitor Centre" at bounding box center [169, 174] width 65 height 7
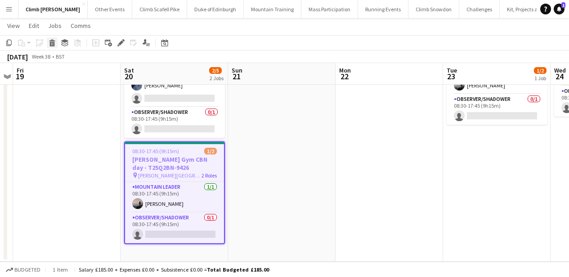
click at [52, 45] on icon at bounding box center [52, 44] width 5 height 4
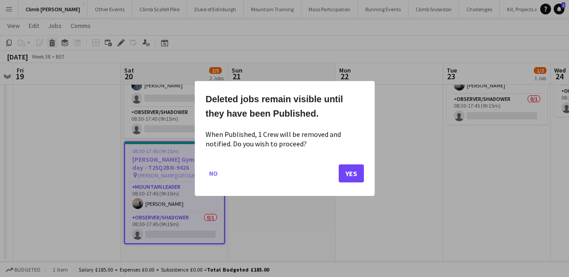
scroll to position [0, 0]
click at [355, 174] on button "Yes" at bounding box center [351, 173] width 25 height 18
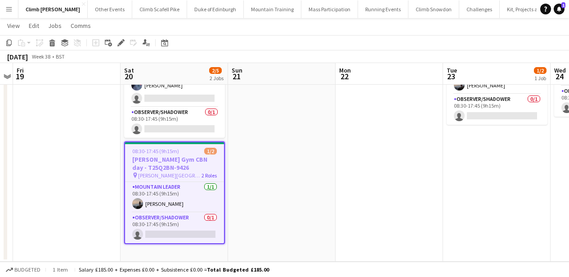
scroll to position [81, 0]
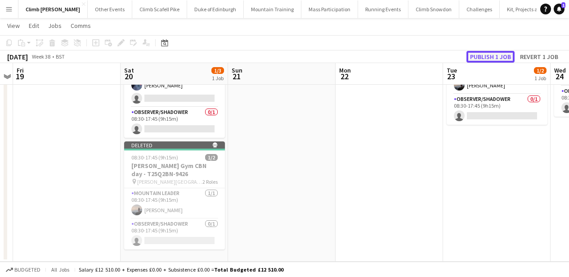
click at [480, 56] on button "Publish 1 job" at bounding box center [491, 57] width 48 height 12
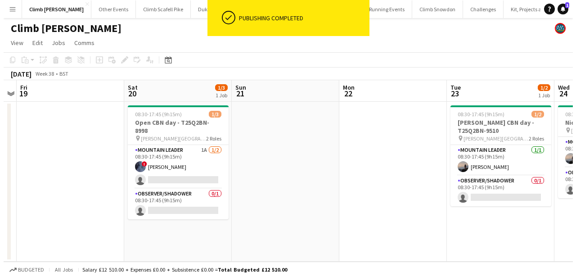
scroll to position [0, 0]
